Goal: Task Accomplishment & Management: Use online tool/utility

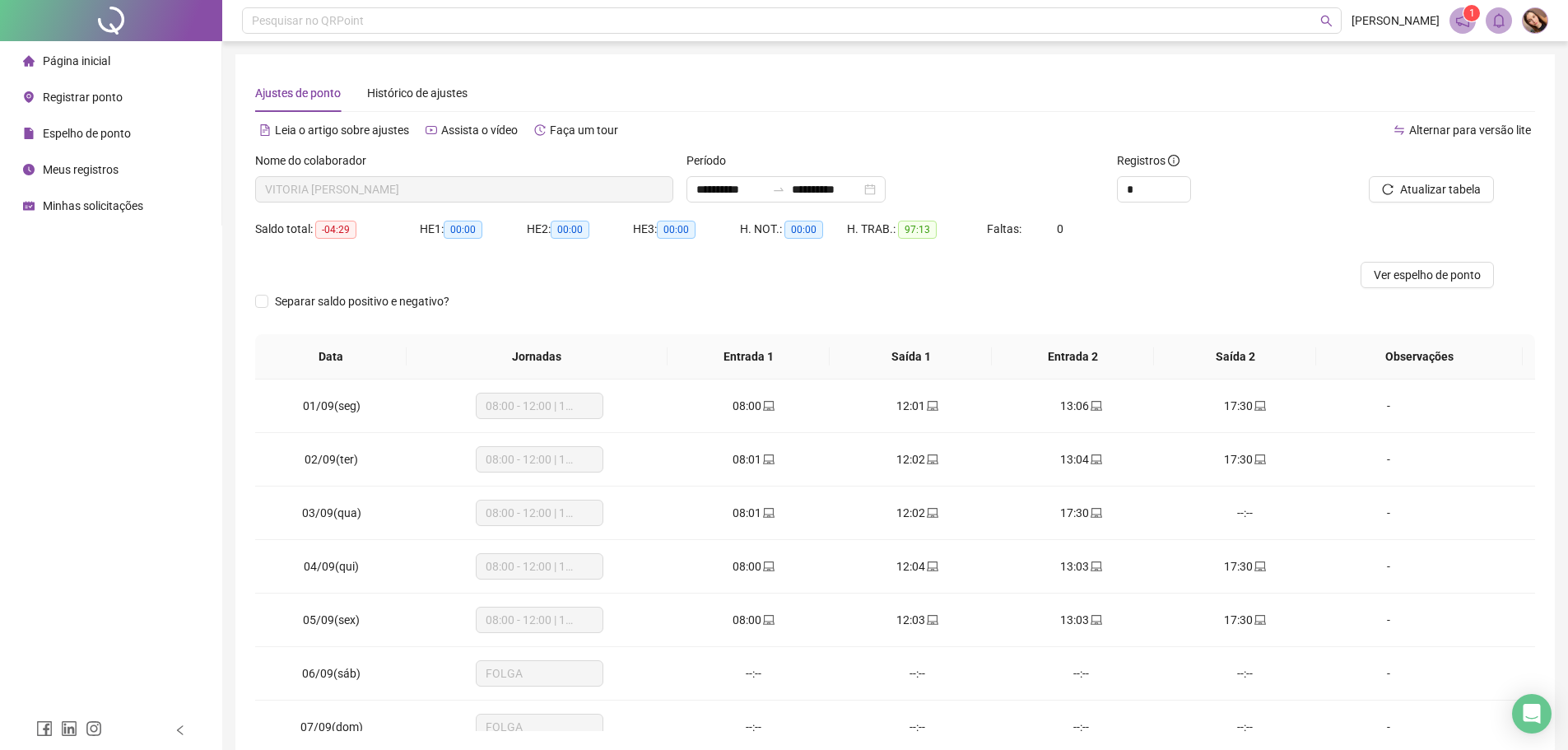
click at [118, 94] on span "Registrar ponto" at bounding box center [83, 97] width 80 height 13
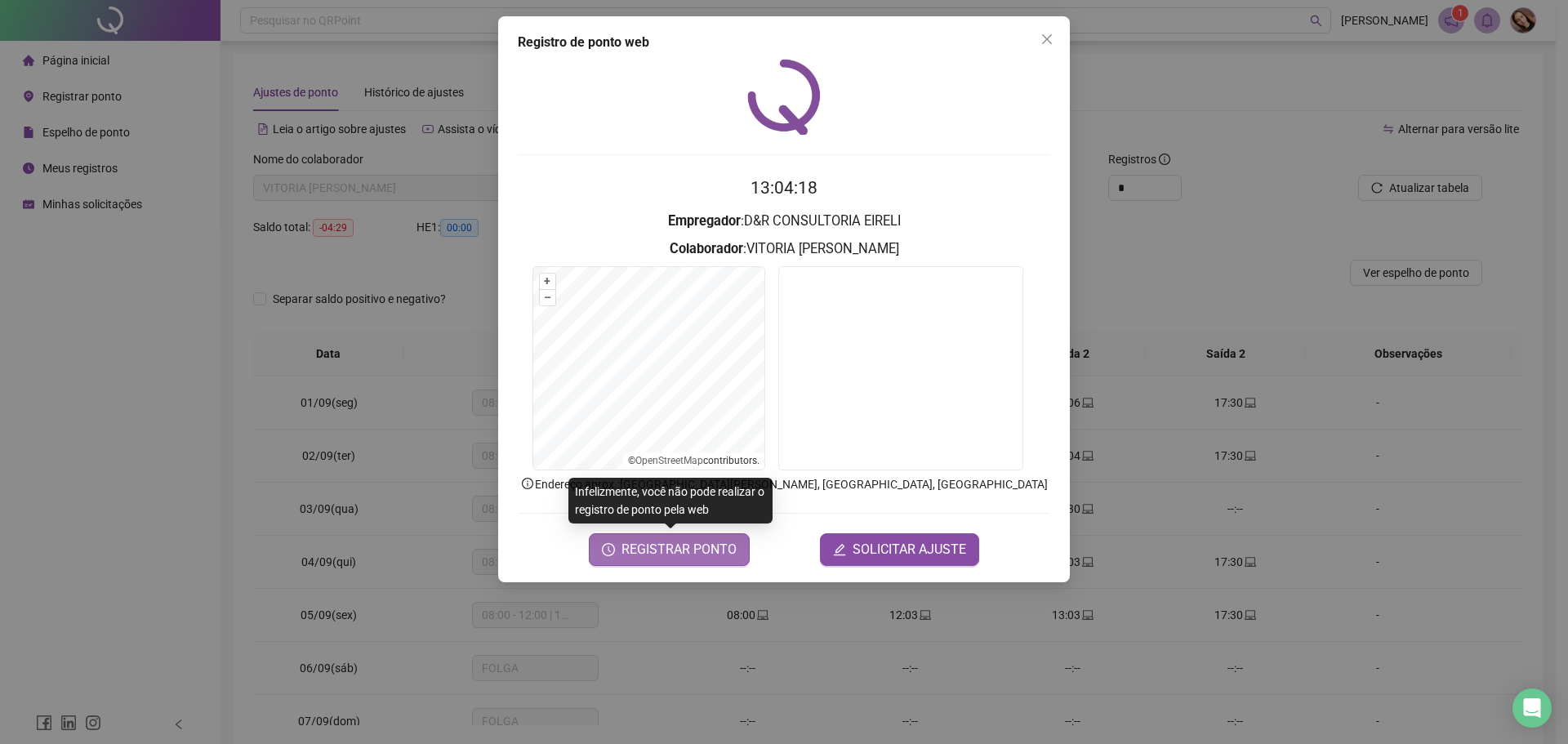
click at [719, 552] on span "REGISTRAR PONTO" at bounding box center [679, 549] width 115 height 20
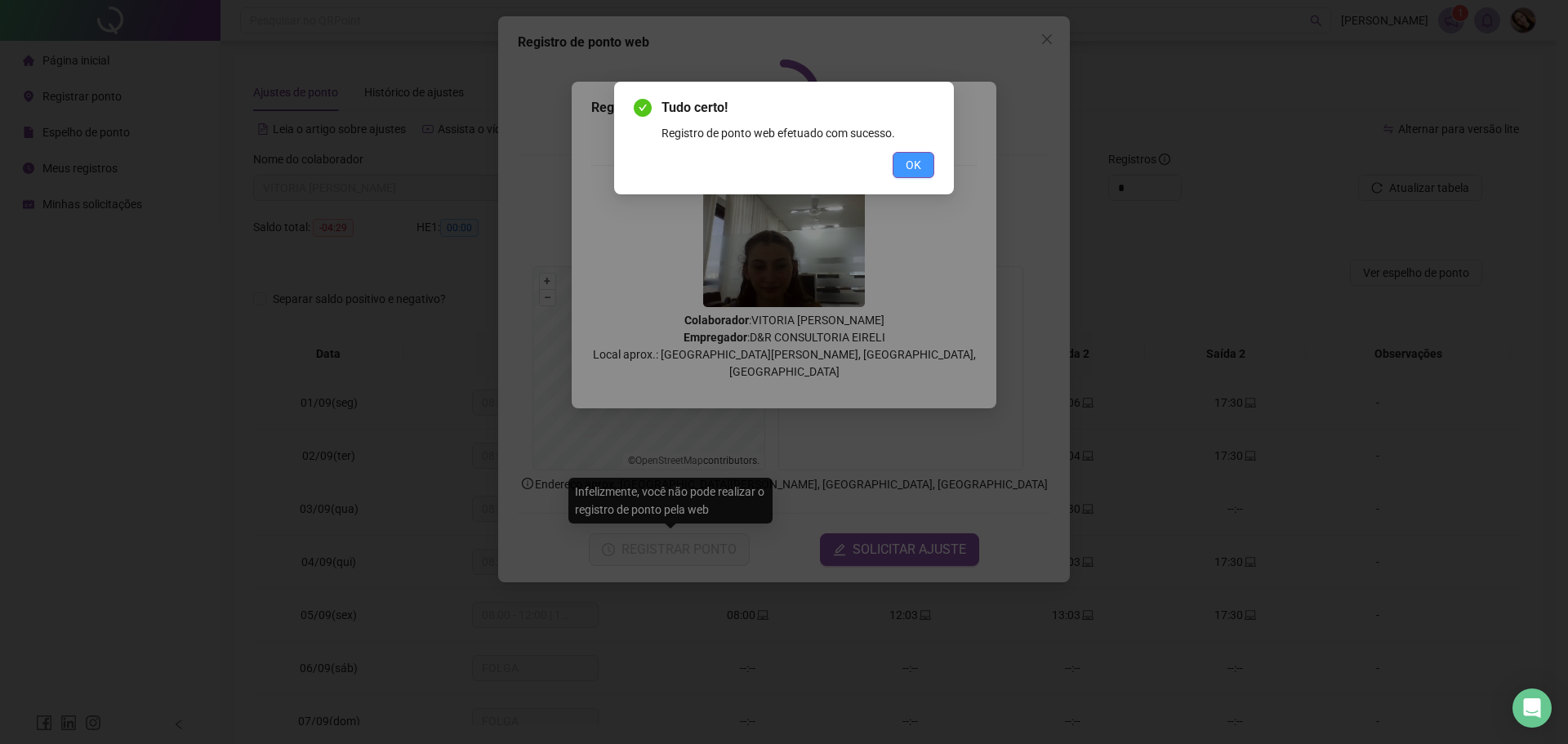
click at [916, 158] on span "OK" at bounding box center [913, 165] width 16 height 18
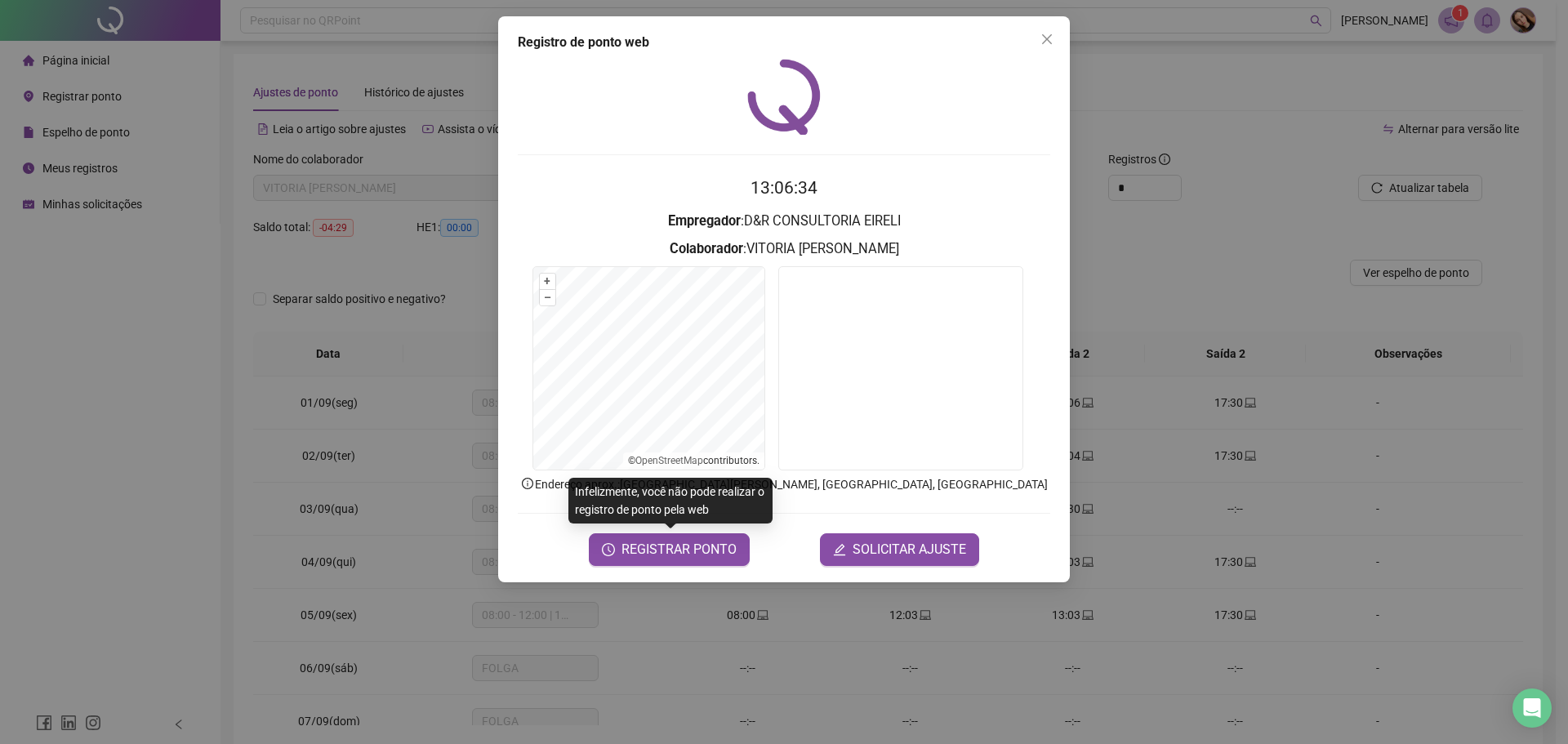
click at [1431, 129] on div "Registro de ponto web 13:06:34 Empregador : D&R CONSULTORIA EIRELI Colaborador …" at bounding box center [784, 372] width 1568 height 744
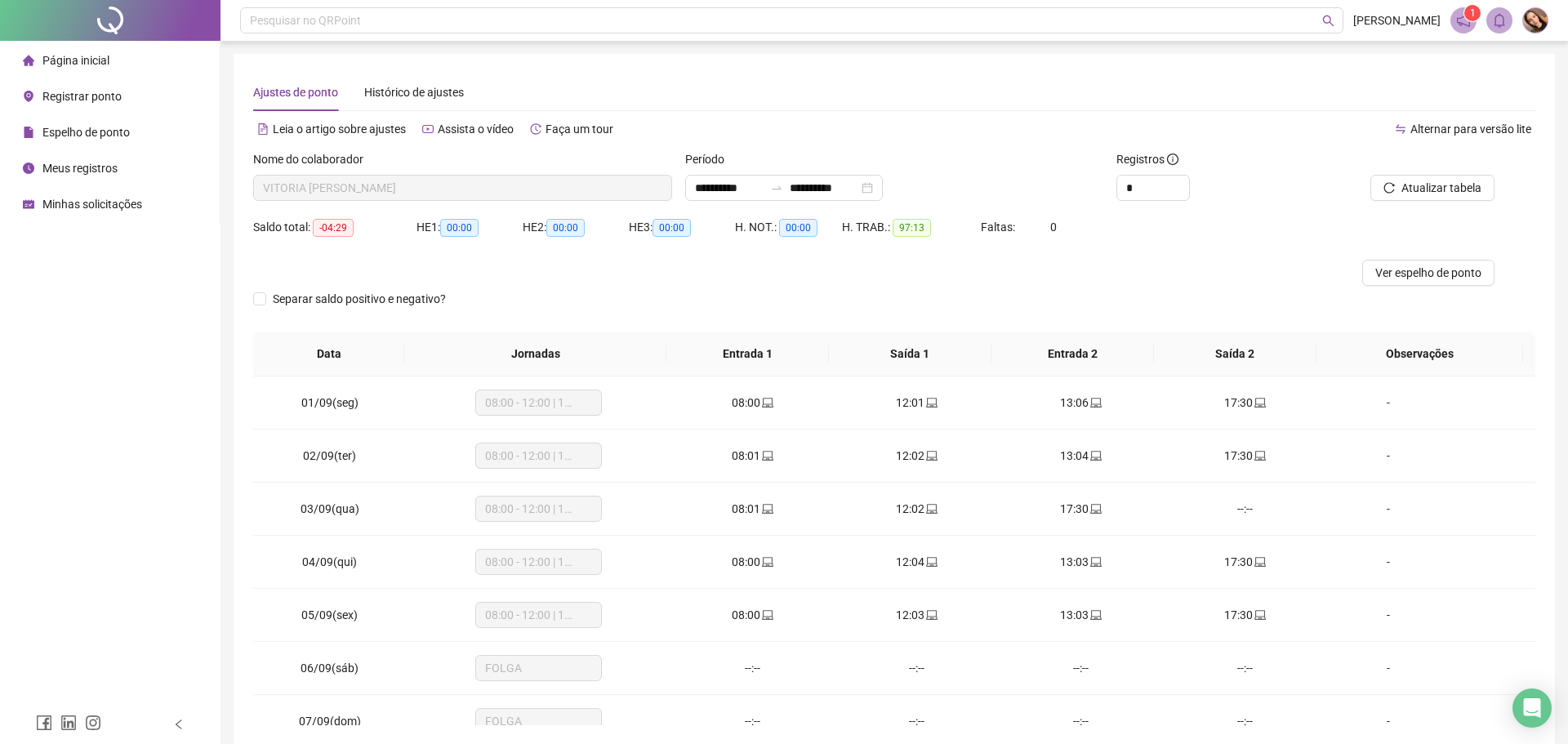
click at [38, 130] on div "Espelho de ponto" at bounding box center [76, 133] width 107 height 33
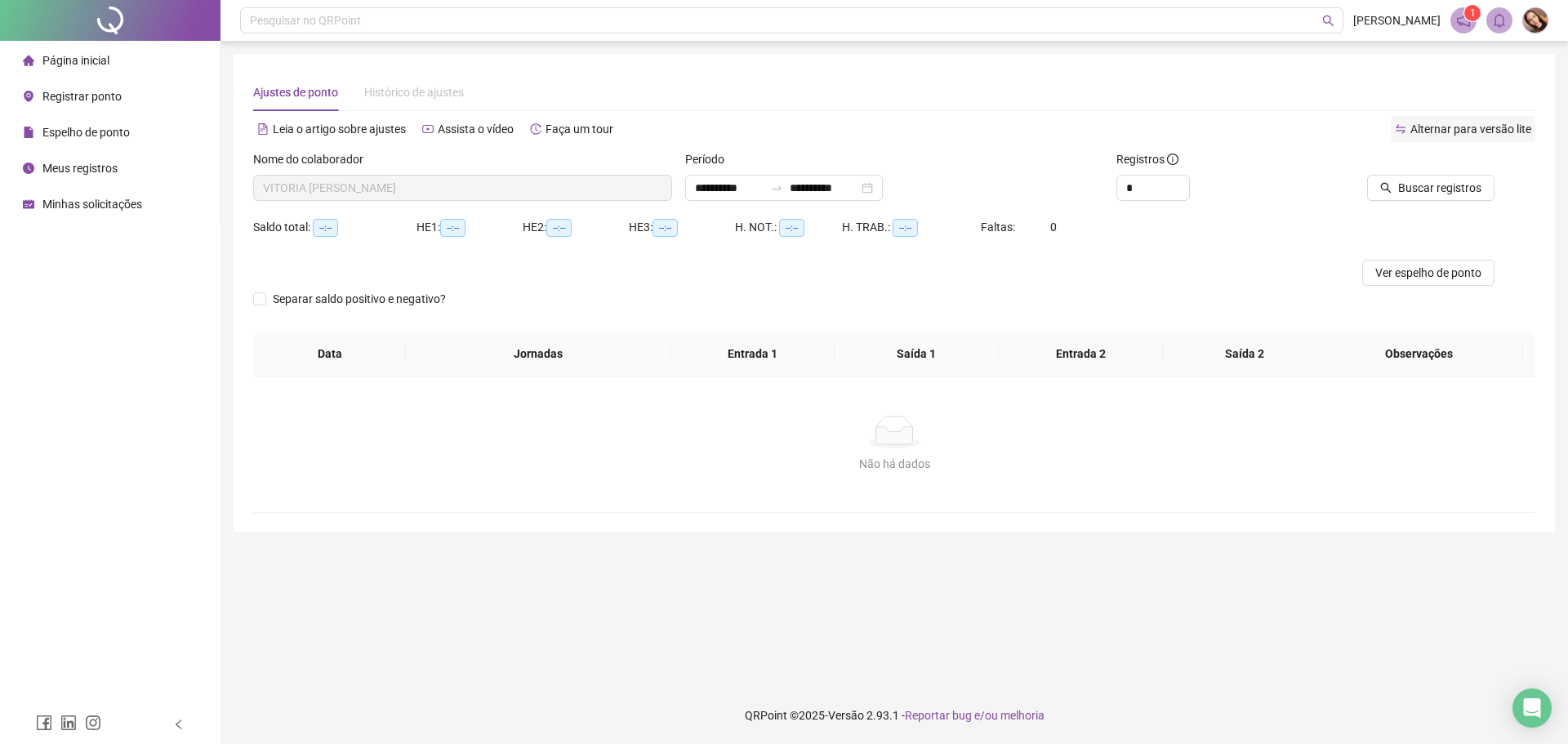
type input "**********"
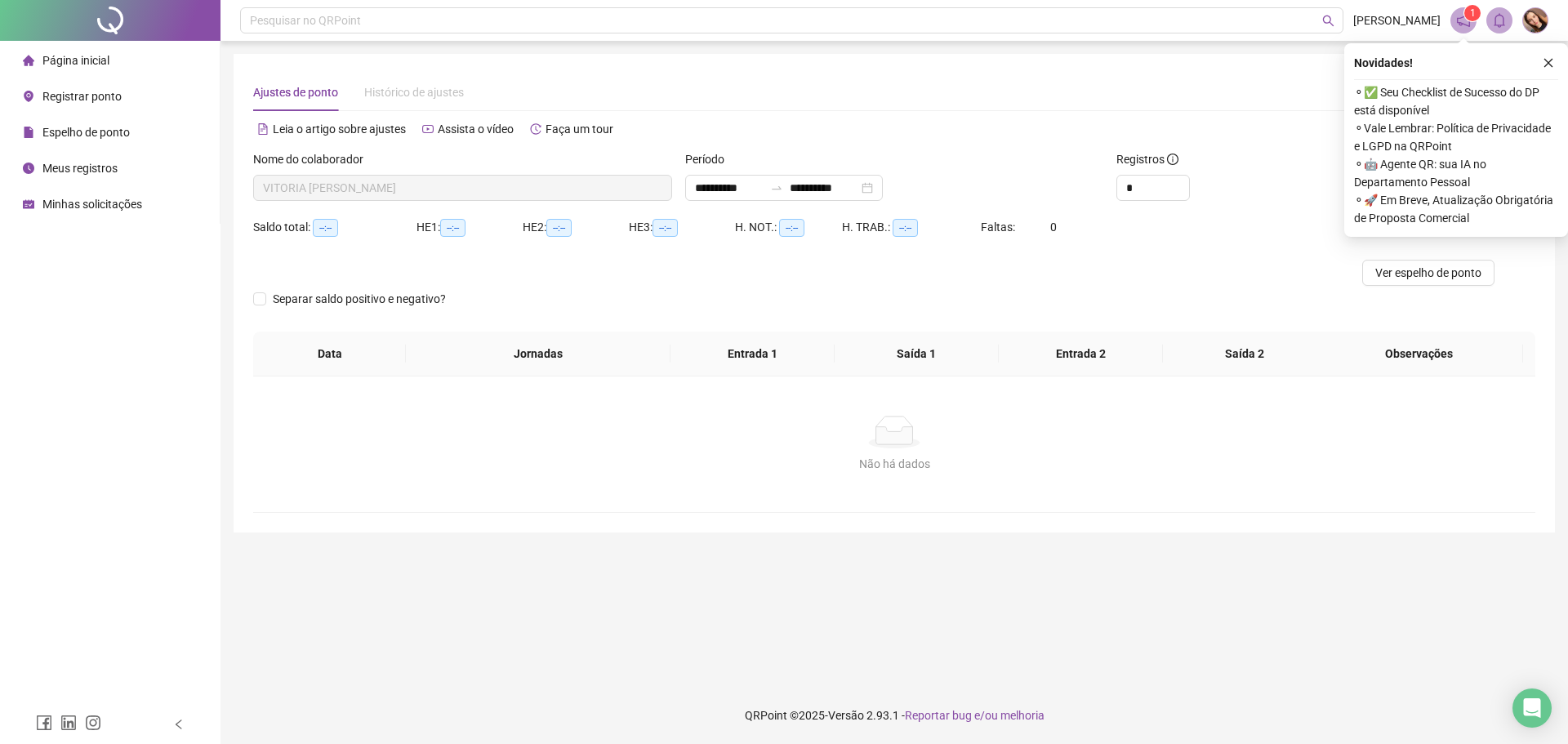
click at [1540, 68] on button "button" at bounding box center [1548, 63] width 20 height 20
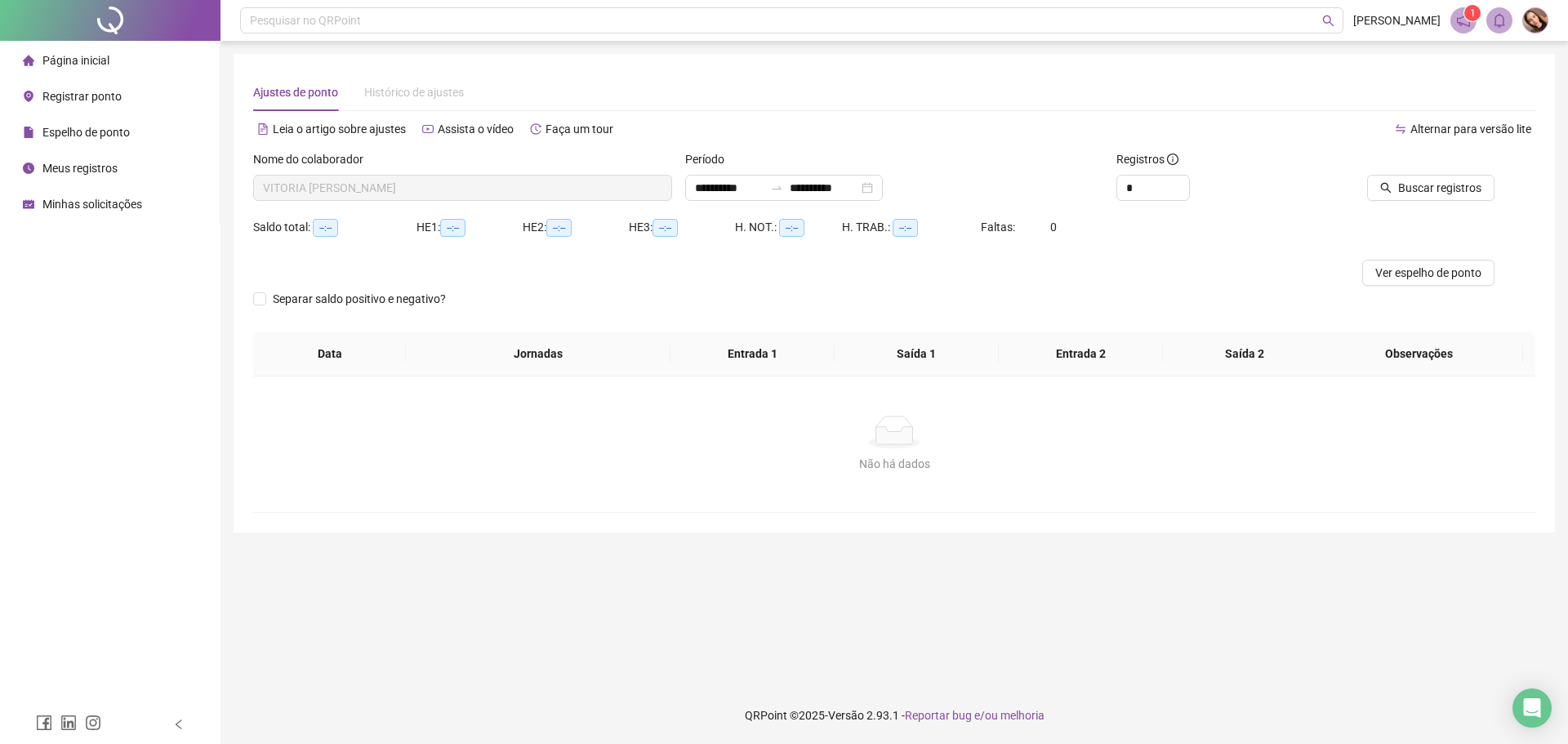
click at [55, 54] on span "Página inicial" at bounding box center [76, 61] width 67 height 13
